Goal: Book appointment/travel/reservation

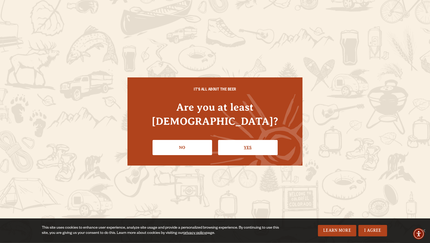
click at [267, 140] on link "Yes" at bounding box center [248, 147] width 60 height 15
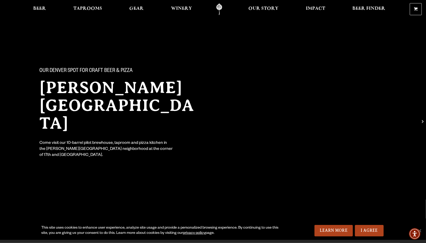
click at [244, 141] on div "Our Denver spot for craft beer & pizza [PERSON_NAME] [GEOGRAPHIC_DATA] Come vis…" at bounding box center [213, 109] width 376 height 116
click at [83, 8] on span "Taprooms" at bounding box center [87, 9] width 29 height 4
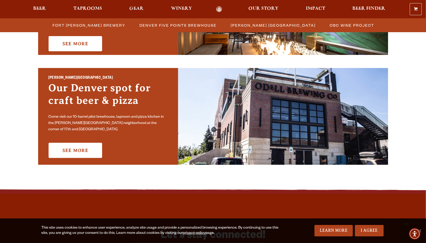
scroll to position [349, 0]
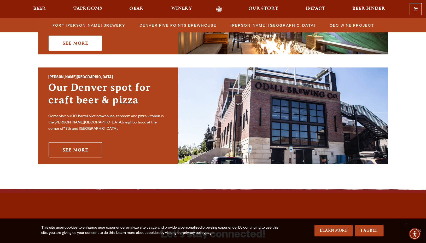
click at [68, 149] on link "See More" at bounding box center [76, 149] width 54 height 15
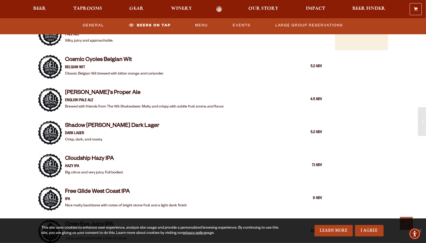
scroll to position [483, 0]
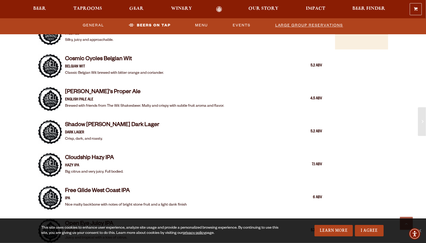
click at [294, 25] on link "Large Group Reservations" at bounding box center [309, 26] width 72 height 12
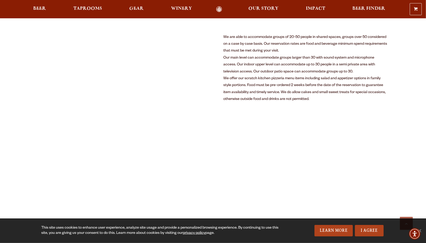
scroll to position [303, 0]
